Goal: Task Accomplishment & Management: Complete application form

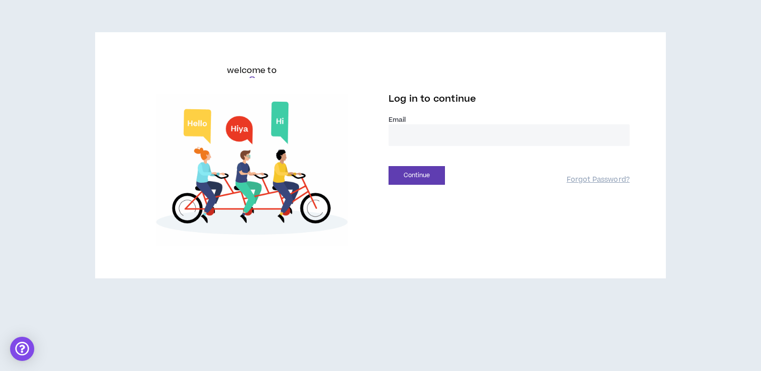
click at [422, 139] on input "email" at bounding box center [508, 135] width 241 height 22
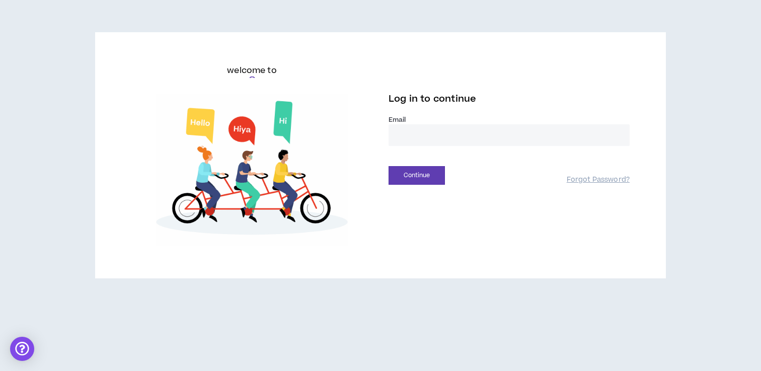
type input "**********"
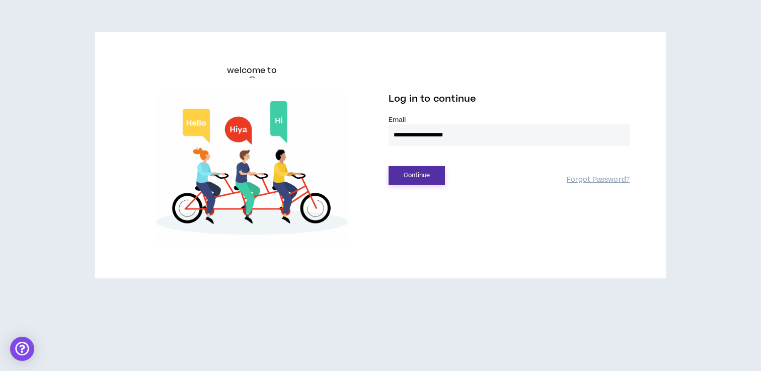
click at [429, 180] on button "Continue" at bounding box center [416, 175] width 56 height 19
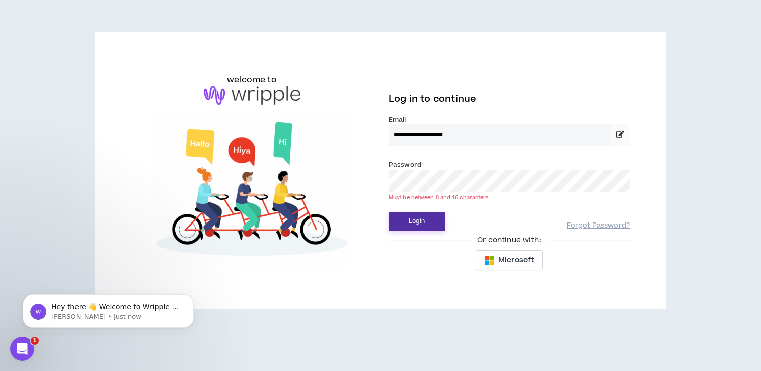
click at [388, 212] on button "Login" at bounding box center [416, 221] width 56 height 19
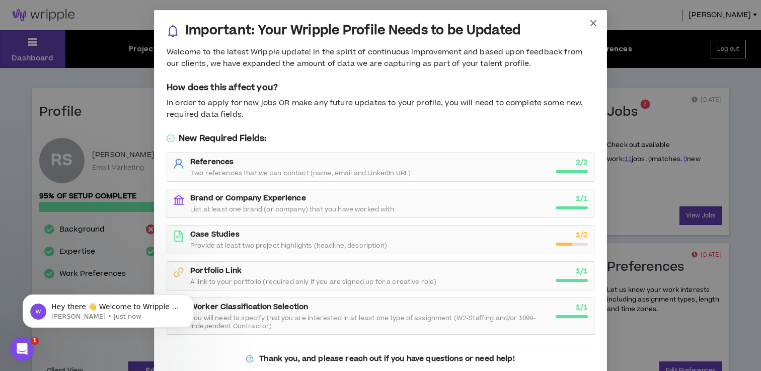
click at [591, 22] on icon "close" at bounding box center [593, 23] width 8 height 8
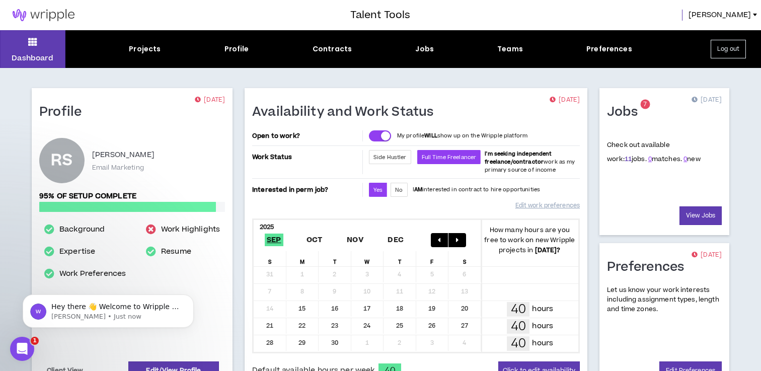
click at [624, 159] on link "11" at bounding box center [627, 158] width 7 height 9
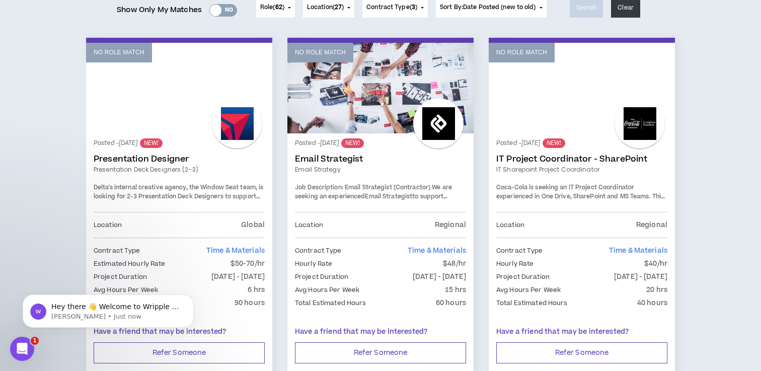
scroll to position [144, 0]
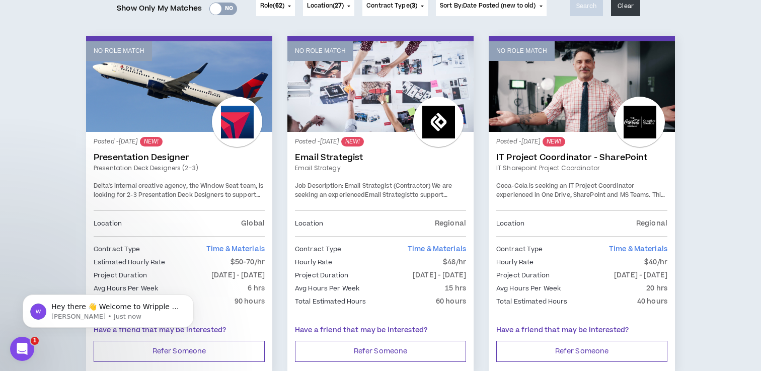
click at [339, 155] on link "Email Strategist" at bounding box center [380, 157] width 171 height 10
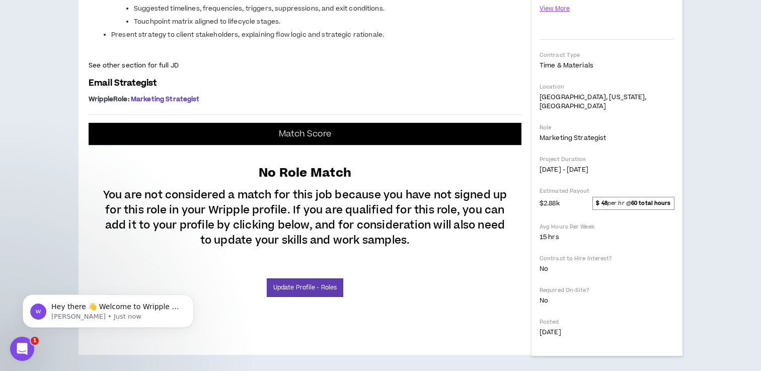
scroll to position [506, 0]
click at [297, 295] on link "Update Profile - Roles" at bounding box center [305, 287] width 76 height 19
select select "**"
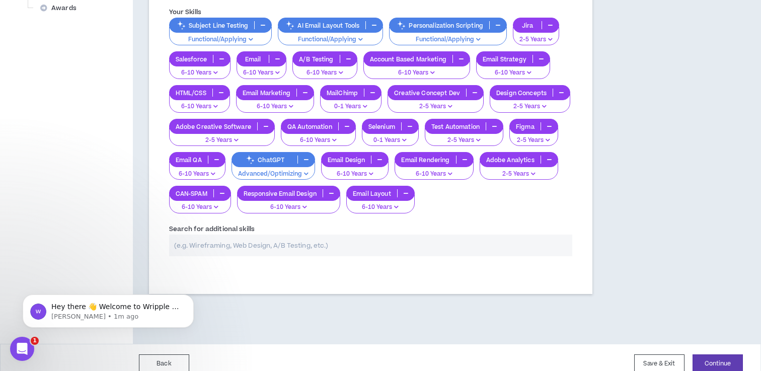
scroll to position [473, 0]
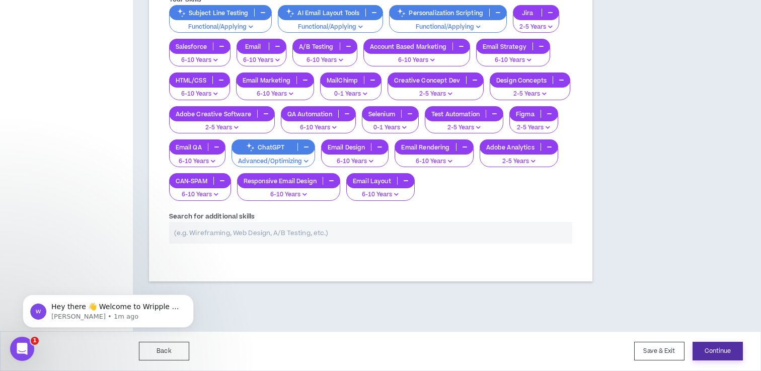
click at [721, 350] on button "Continue" at bounding box center [717, 351] width 50 height 19
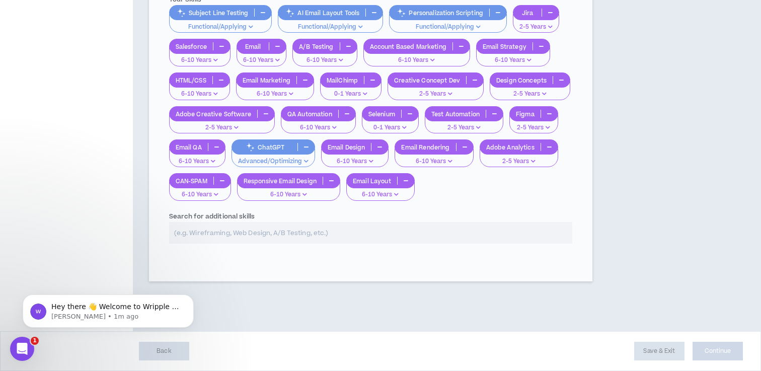
select select "*"
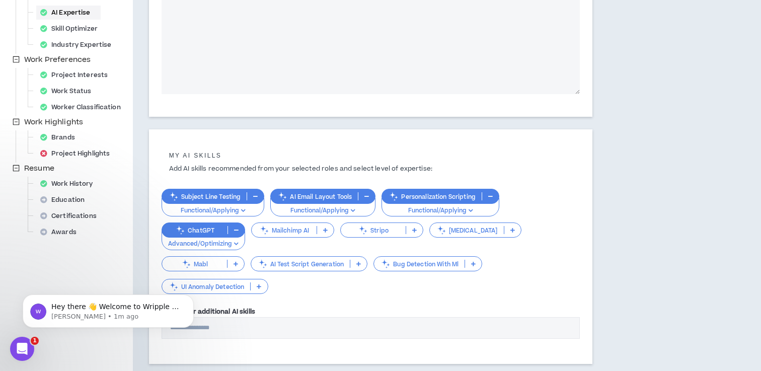
scroll to position [302, 0]
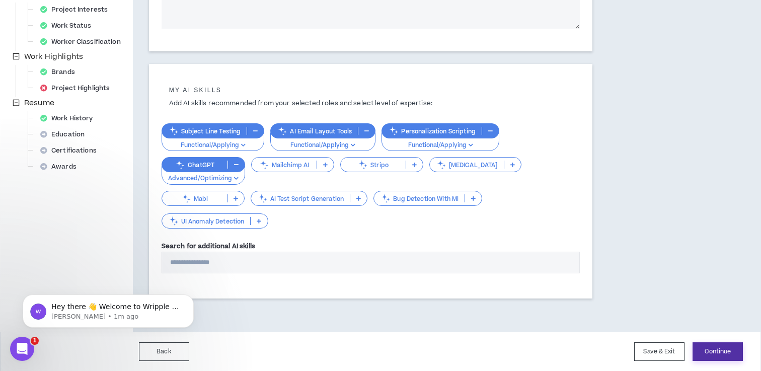
click at [715, 351] on button "Continue" at bounding box center [717, 351] width 50 height 19
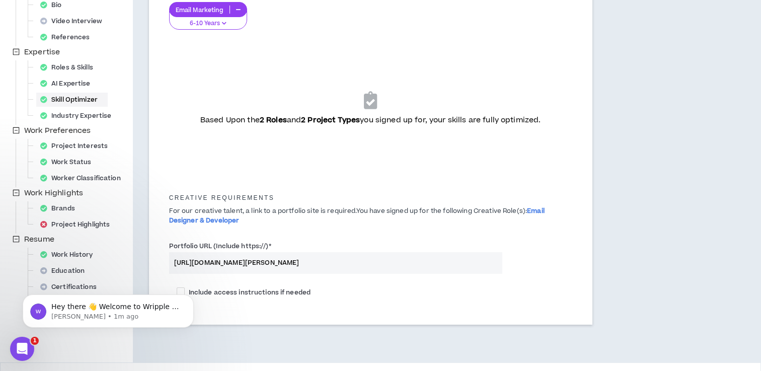
scroll to position [197, 0]
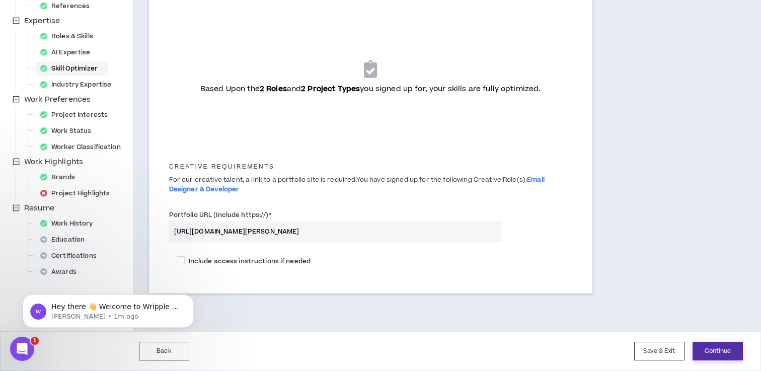
click at [710, 348] on button "Continue" at bounding box center [717, 351] width 50 height 19
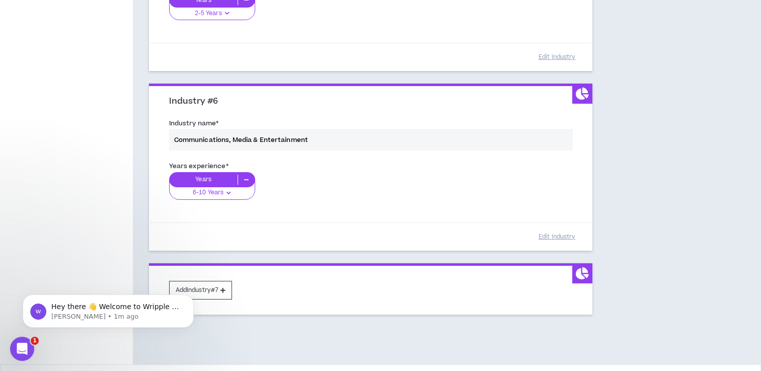
scroll to position [957, 0]
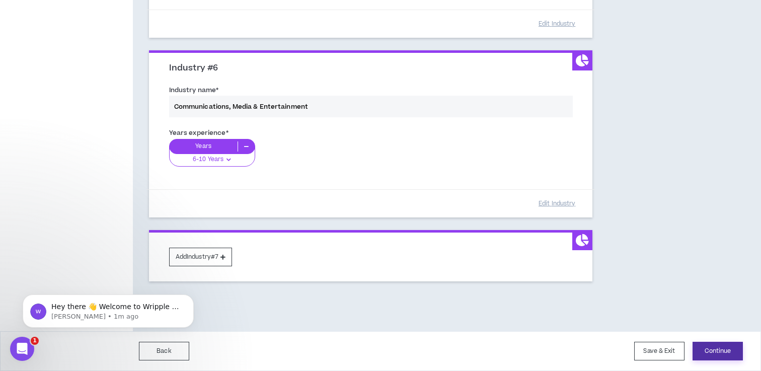
click at [720, 350] on button "Continue" at bounding box center [717, 351] width 50 height 19
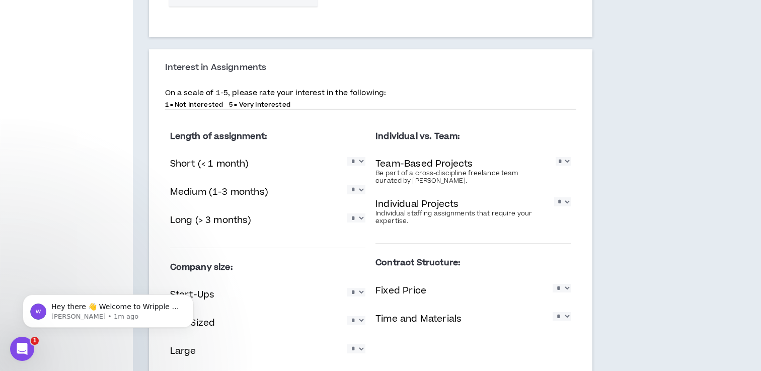
scroll to position [615, 0]
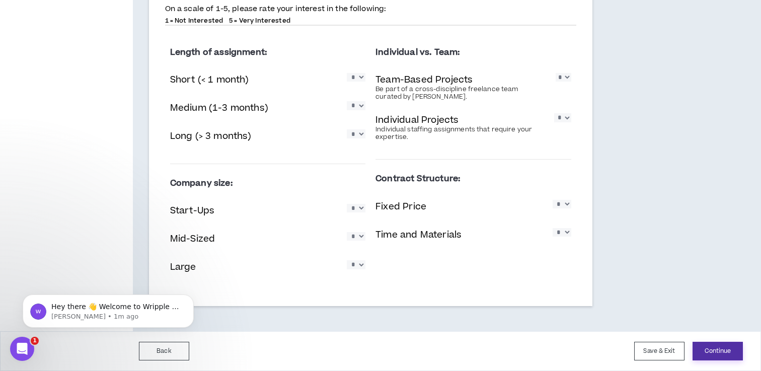
click at [720, 350] on button "Continue" at bounding box center [717, 351] width 50 height 19
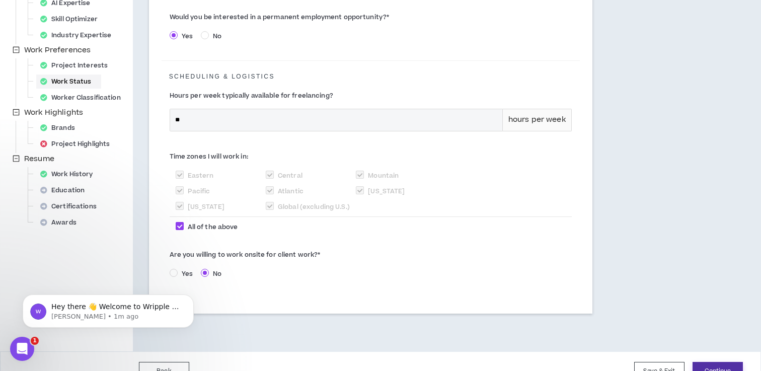
scroll to position [268, 0]
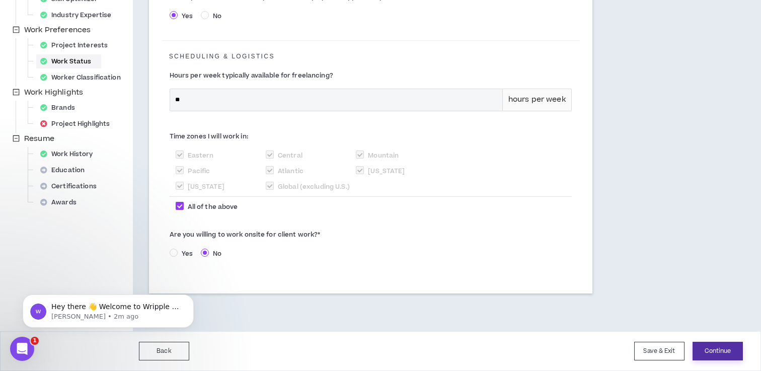
click at [724, 353] on button "Continue" at bounding box center [717, 351] width 50 height 19
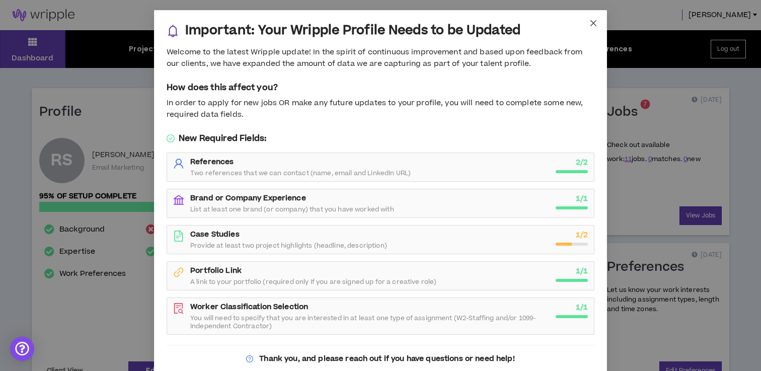
click at [594, 23] on icon "close" at bounding box center [593, 23] width 8 height 8
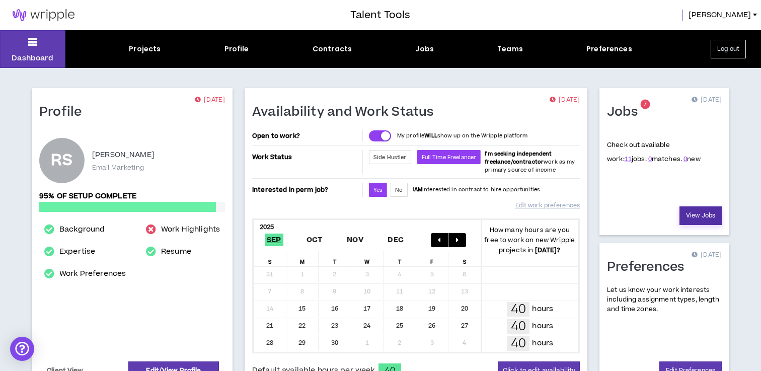
click at [700, 216] on link "View Jobs" at bounding box center [700, 215] width 42 height 19
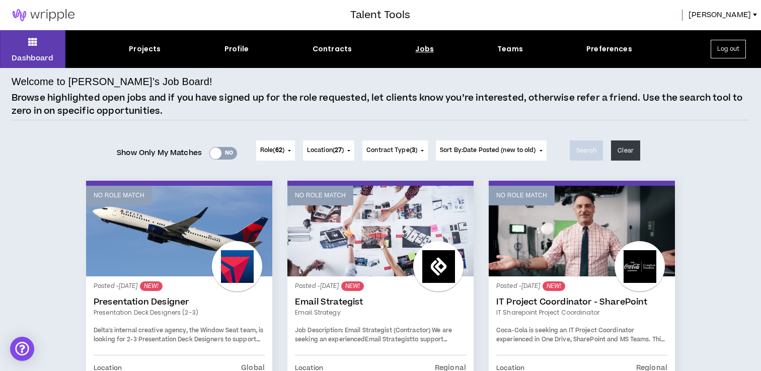
click at [426, 47] on div "Jobs" at bounding box center [424, 49] width 19 height 11
click at [287, 150] on button "Role ( 62 )" at bounding box center [275, 150] width 39 height 20
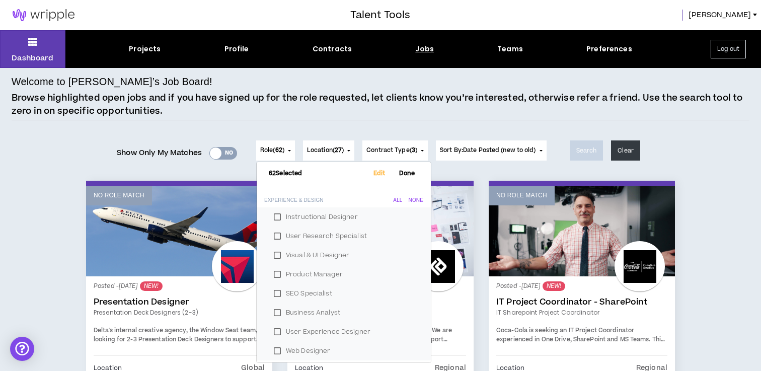
click at [429, 53] on div "Jobs" at bounding box center [424, 49] width 19 height 11
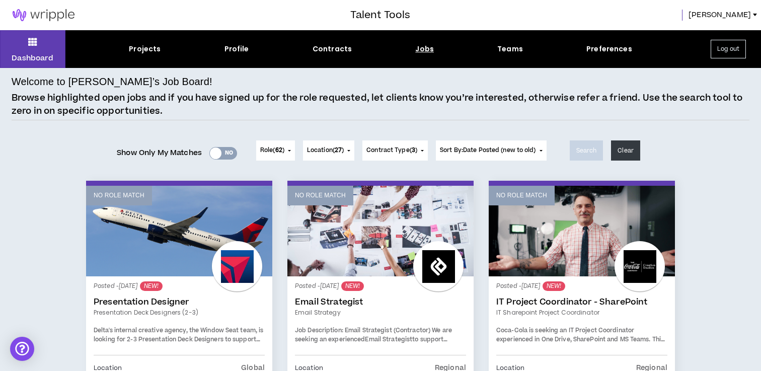
click at [427, 53] on div "Jobs" at bounding box center [424, 49] width 19 height 11
click at [215, 153] on div at bounding box center [216, 153] width 12 height 12
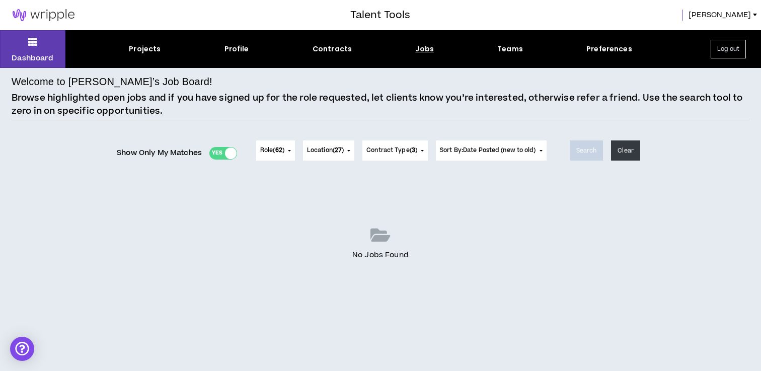
click at [229, 154] on div at bounding box center [231, 153] width 12 height 12
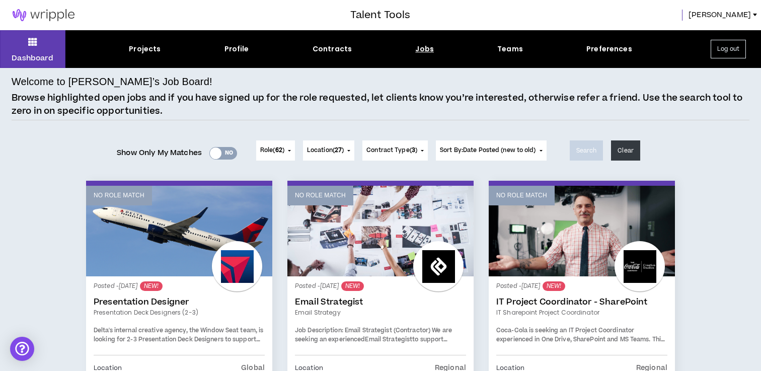
click at [286, 147] on button "Role ( 62 )" at bounding box center [275, 150] width 39 height 20
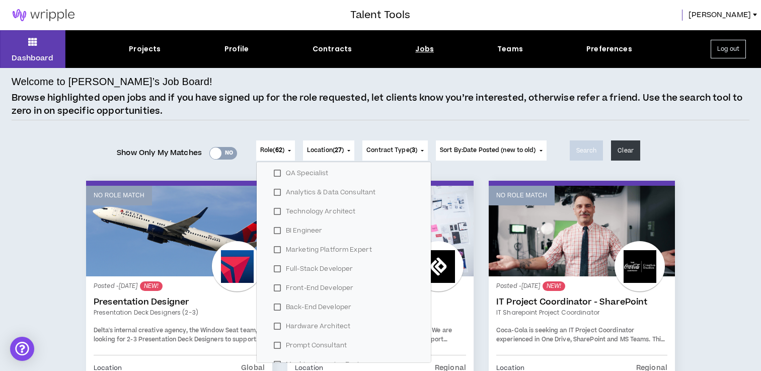
scroll to position [922, 0]
click at [135, 302] on link "Presentation Designer" at bounding box center [179, 302] width 171 height 10
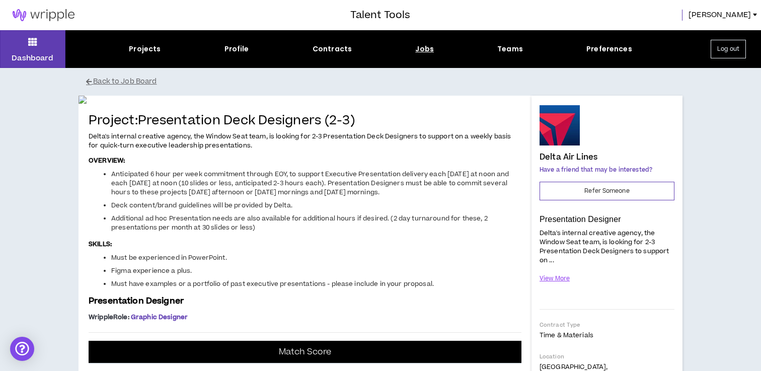
click at [155, 104] on img at bounding box center [304, 100] width 453 height 8
click at [333, 48] on div "Contracts" at bounding box center [331, 49] width 39 height 11
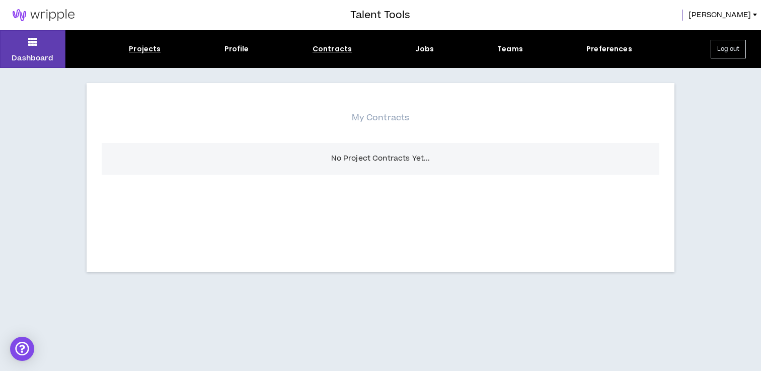
click at [143, 47] on div "Projects" at bounding box center [145, 49] width 32 height 11
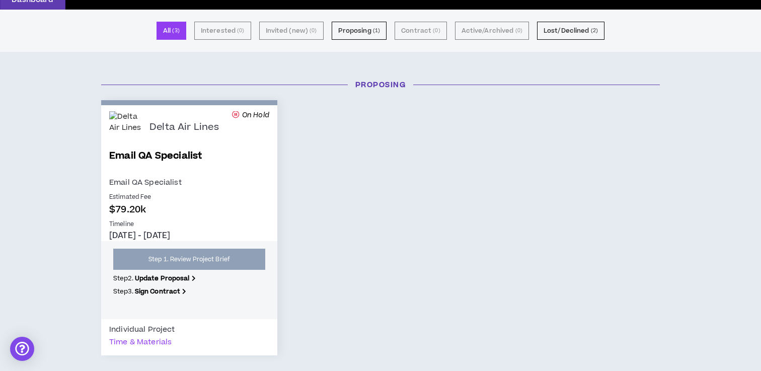
scroll to position [67, 0]
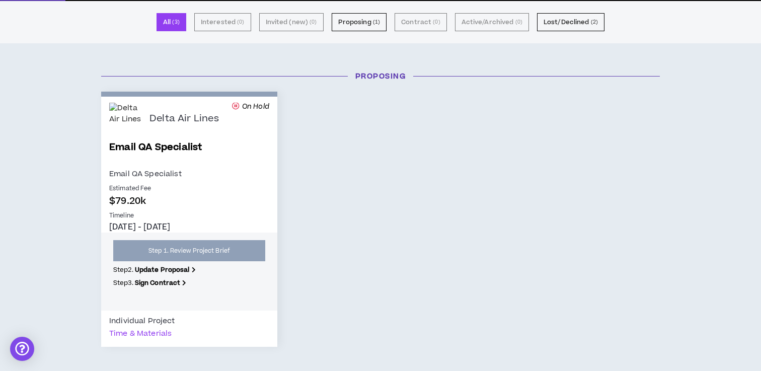
click at [190, 252] on link "Step 1. Review Project Brief" at bounding box center [189, 250] width 152 height 21
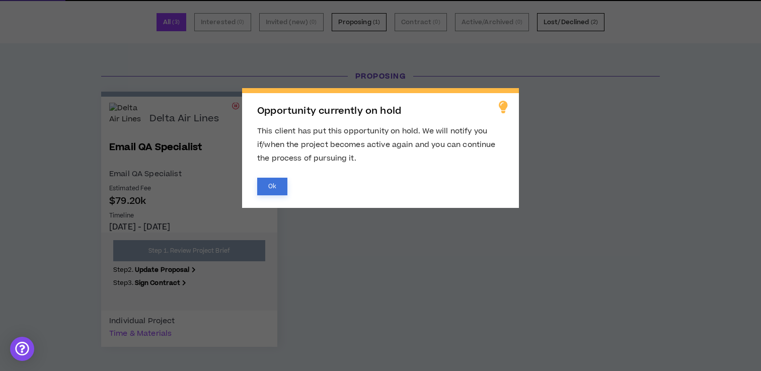
click at [274, 183] on button "Ok" at bounding box center [272, 187] width 30 height 18
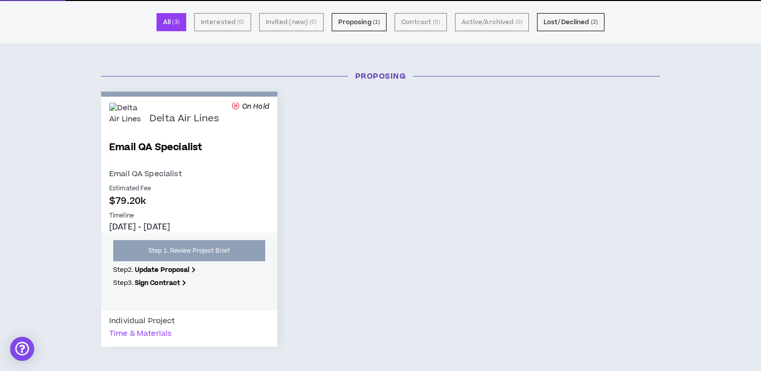
scroll to position [0, 0]
